Goal: Task Accomplishment & Management: Manage account settings

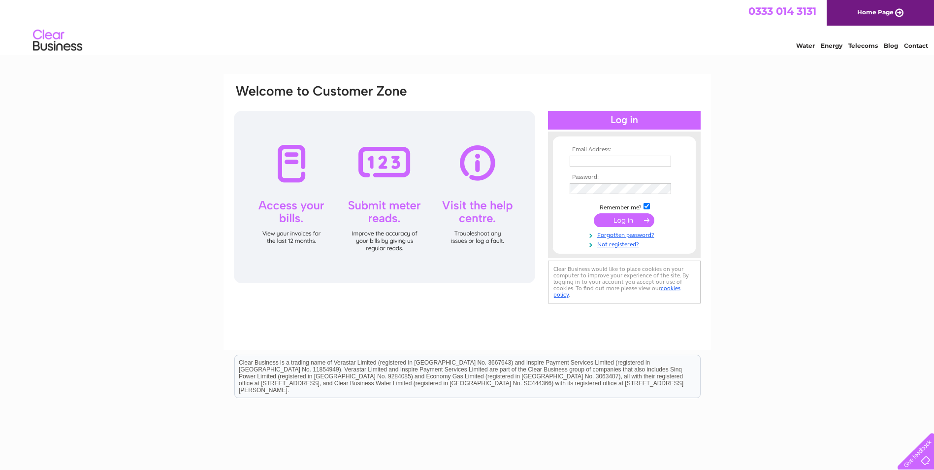
type input "[EMAIL_ADDRESS][DOMAIN_NAME]"
click at [638, 220] on input "submit" at bounding box center [624, 220] width 61 height 14
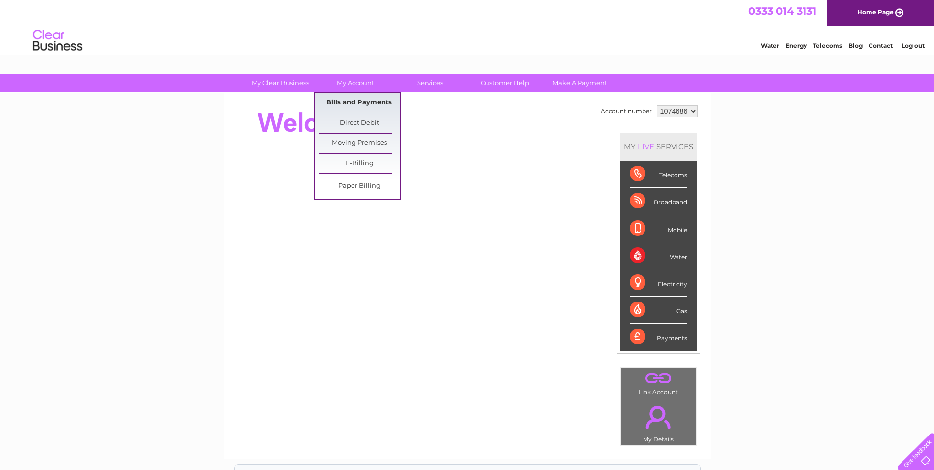
click at [347, 103] on link "Bills and Payments" at bounding box center [359, 103] width 81 height 20
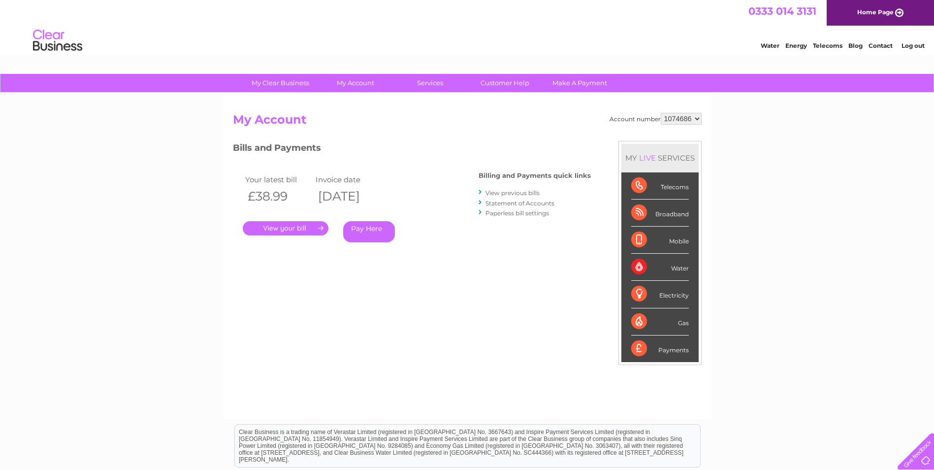
click at [296, 225] on link "." at bounding box center [286, 228] width 86 height 14
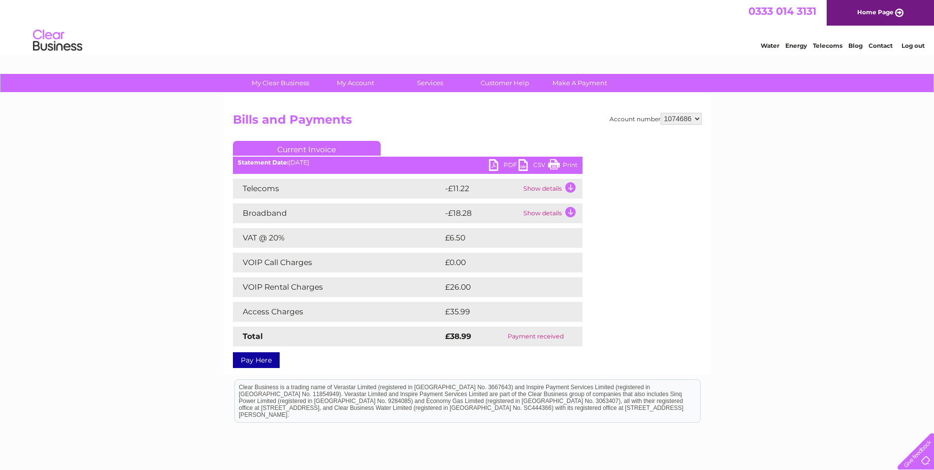
drag, startPoint x: 570, startPoint y: 164, endPoint x: 92, endPoint y: 26, distance: 497.3
click at [570, 164] on link "Print" at bounding box center [563, 166] width 30 height 14
